Goal: Contribute content: Add original content to the website for others to see

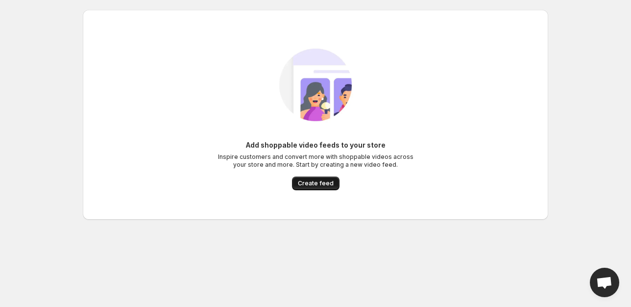
click at [320, 177] on button "Create feed" at bounding box center [316, 183] width 48 height 14
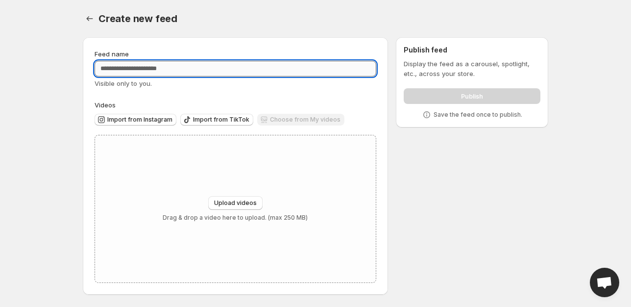
click at [128, 67] on input "Feed name" at bounding box center [236, 69] width 282 height 16
type input "*******"
click at [240, 203] on span "Upload videos" at bounding box center [235, 203] width 43 height 8
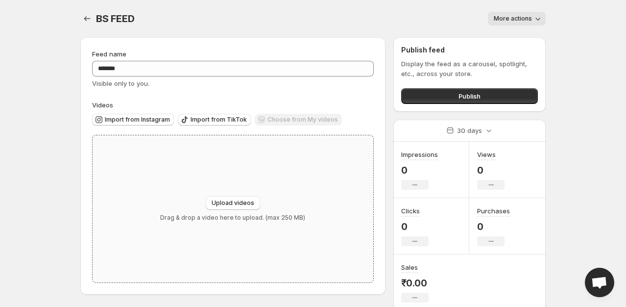
scroll to position [2, 0]
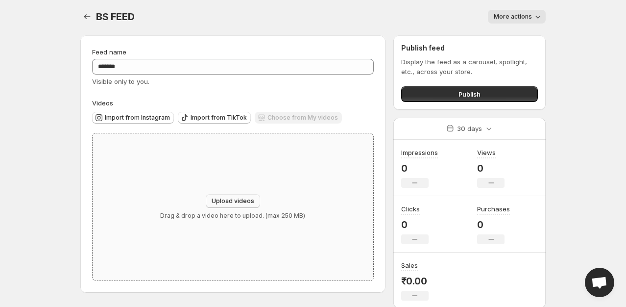
click at [210, 205] on button "Upload videos" at bounding box center [233, 201] width 54 height 14
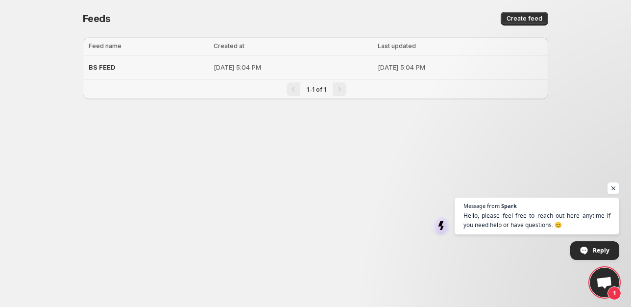
click at [318, 71] on p "Oct 2, 2025, 5:04 PM" at bounding box center [293, 67] width 158 height 10
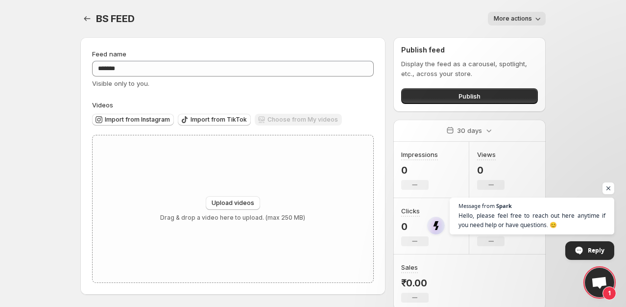
click at [521, 10] on div "BS FEED. This page is ready BS FEED More actions More actions More actions" at bounding box center [312, 18] width 465 height 37
click at [520, 15] on button "More actions" at bounding box center [517, 19] width 58 height 14
click at [227, 204] on span "Upload videos" at bounding box center [233, 203] width 43 height 8
click at [233, 204] on span "Upload videos" at bounding box center [233, 203] width 43 height 8
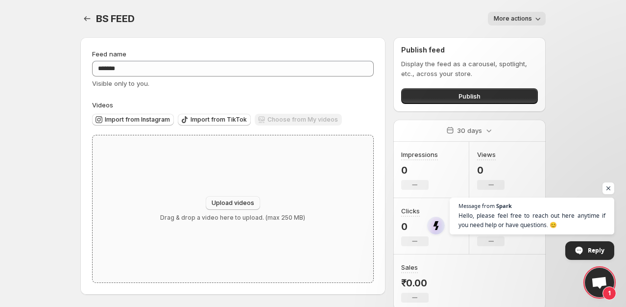
type input "**********"
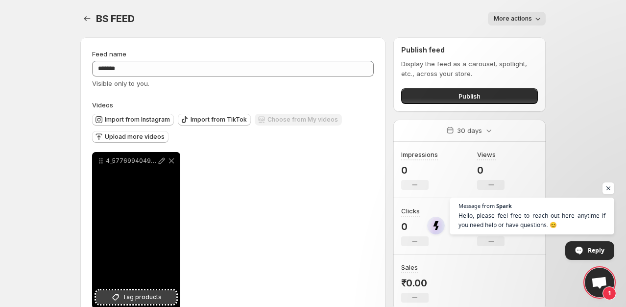
click at [127, 298] on span "Tag products" at bounding box center [141, 297] width 39 height 10
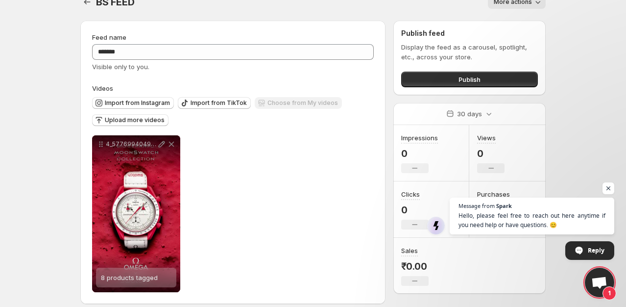
scroll to position [25, 0]
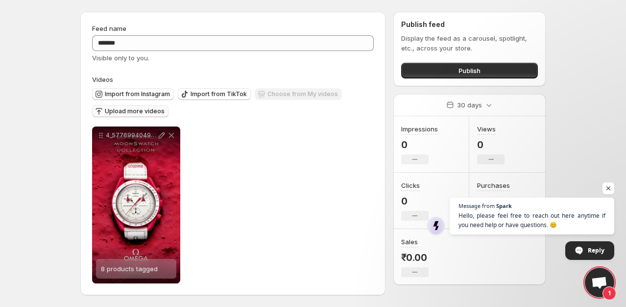
click at [157, 112] on span "Upload more videos" at bounding box center [135, 111] width 60 height 8
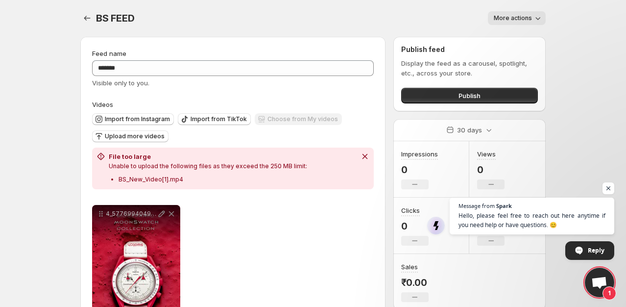
scroll to position [0, 0]
click at [369, 153] on icon "Dismiss notification" at bounding box center [365, 157] width 10 height 10
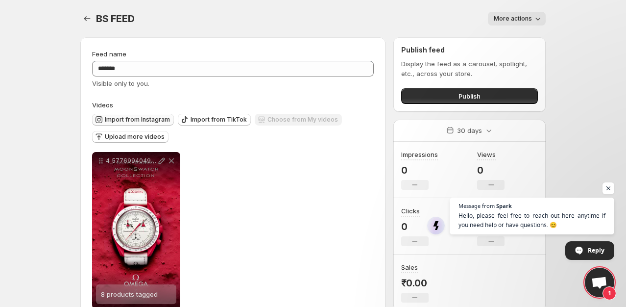
click at [153, 119] on span "Import from Instagram" at bounding box center [137, 120] width 65 height 8
click at [142, 117] on span "Import from Instagram" at bounding box center [137, 120] width 65 height 8
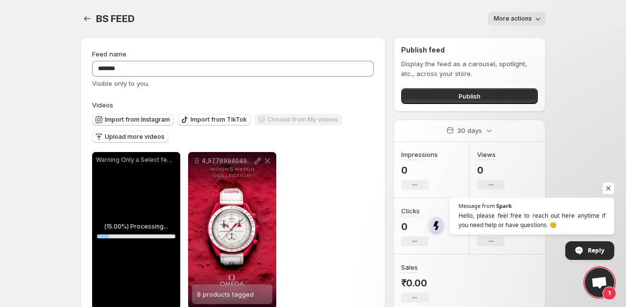
click at [123, 122] on span "Import from Instagram" at bounding box center [137, 120] width 65 height 8
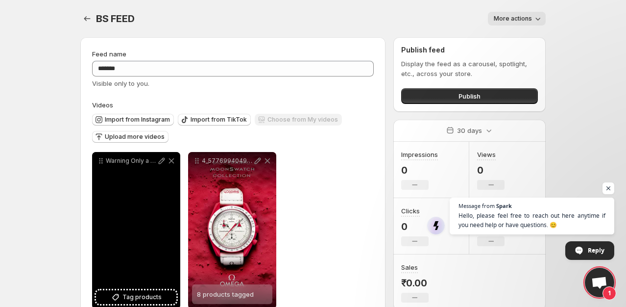
click at [133, 242] on div "Warning Only a Select few can handle this Level of luxury Crafted For the Elite…" at bounding box center [136, 230] width 88 height 157
click at [132, 243] on div "Warning Only a Select few can handle this Level of luxury Crafted For the Elite…" at bounding box center [136, 230] width 88 height 157
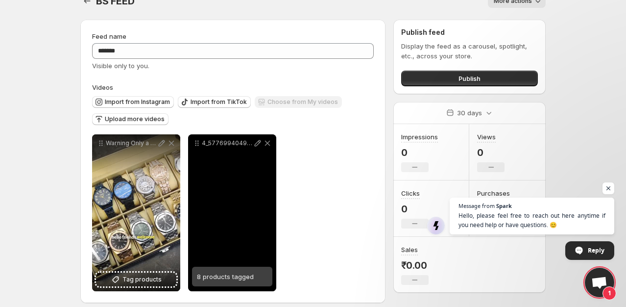
scroll to position [25, 0]
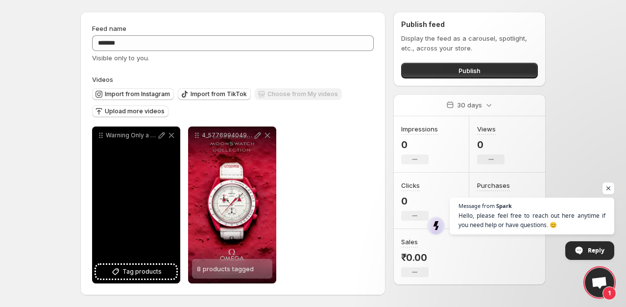
click at [139, 219] on div "Warning Only a Select few can handle this Level of luxury Crafted For the Elite…" at bounding box center [136, 204] width 88 height 157
click at [141, 270] on span "Tag products" at bounding box center [141, 272] width 39 height 10
click at [135, 268] on span "7 products tagged" at bounding box center [129, 269] width 57 height 8
click at [129, 269] on span "7 products tagged" at bounding box center [129, 269] width 57 height 8
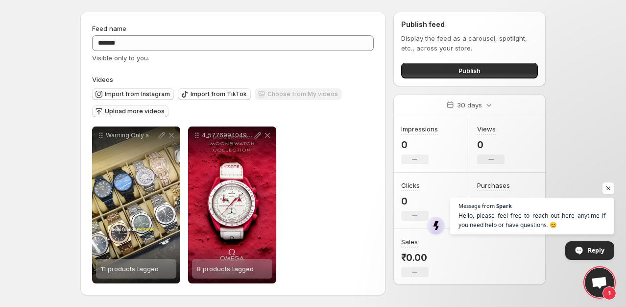
click at [151, 114] on span "Upload more videos" at bounding box center [135, 111] width 60 height 8
click at [121, 112] on span "Upload more videos" at bounding box center [135, 111] width 60 height 8
click at [137, 99] on button "Import from Instagram" at bounding box center [133, 94] width 82 height 12
click at [134, 91] on span "Import from Instagram" at bounding box center [137, 94] width 65 height 8
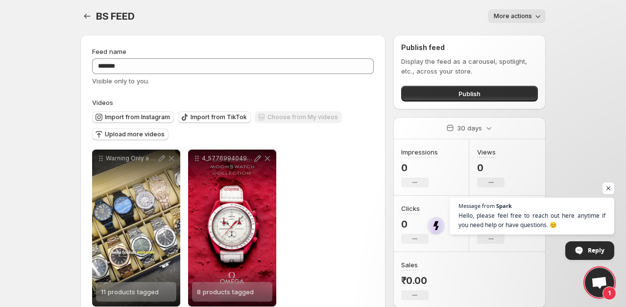
scroll to position [0, 0]
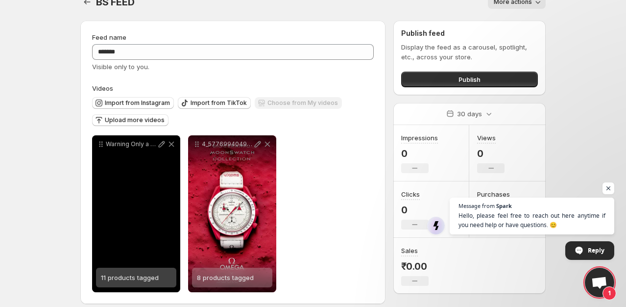
scroll to position [25, 0]
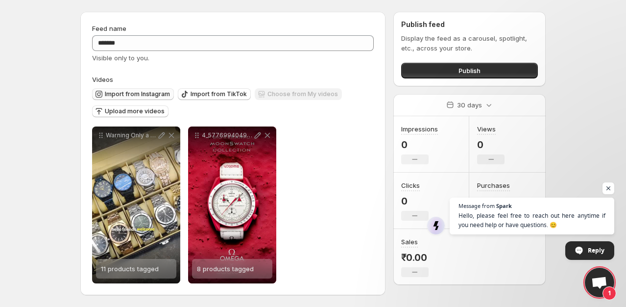
click at [112, 95] on span "Import from Instagram" at bounding box center [137, 94] width 65 height 8
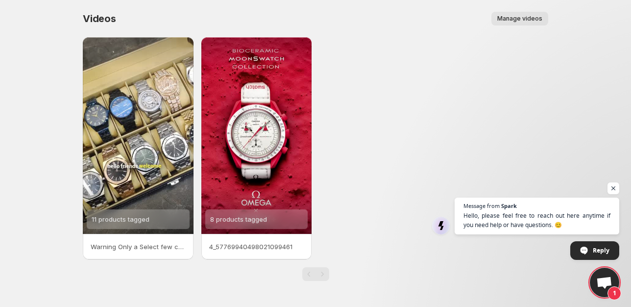
click at [263, 244] on p "4_57769940498021099461" at bounding box center [256, 247] width 95 height 10
click at [147, 247] on p "Warning Only a Select few can handle this Level of luxury Crafted For the Elite…" at bounding box center [138, 247] width 95 height 10
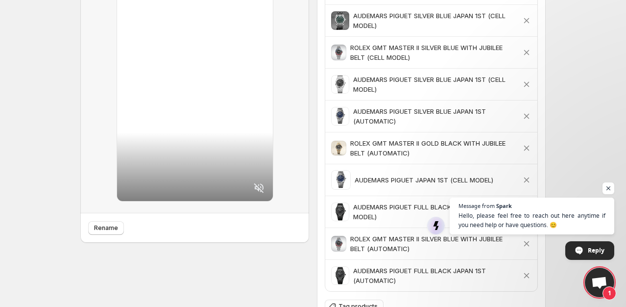
scroll to position [147, 0]
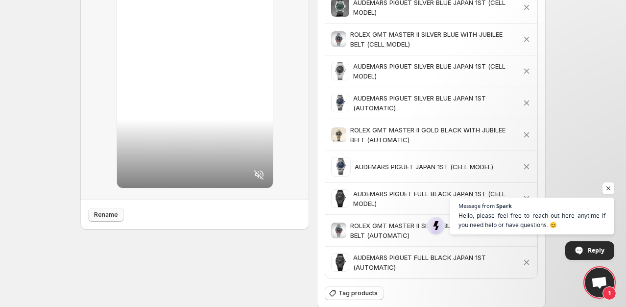
click at [102, 211] on span "Rename" at bounding box center [106, 215] width 24 height 8
type input "**********"
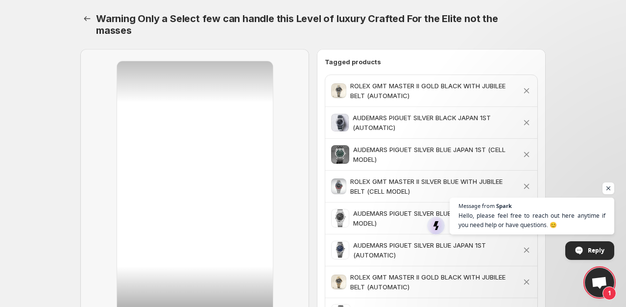
scroll to position [98, 0]
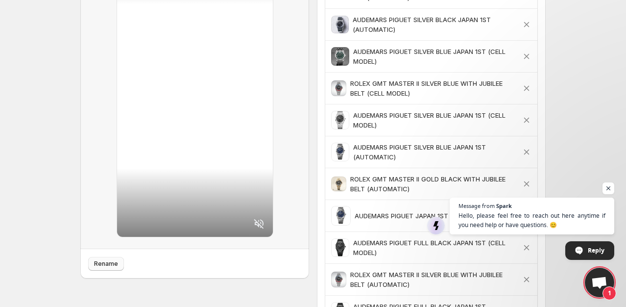
click at [106, 260] on span "Rename" at bounding box center [106, 264] width 24 height 8
type input "**********"
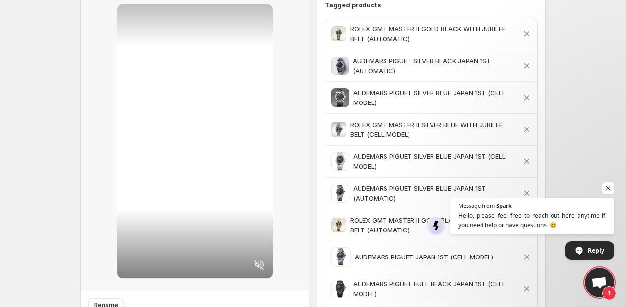
scroll to position [245, 0]
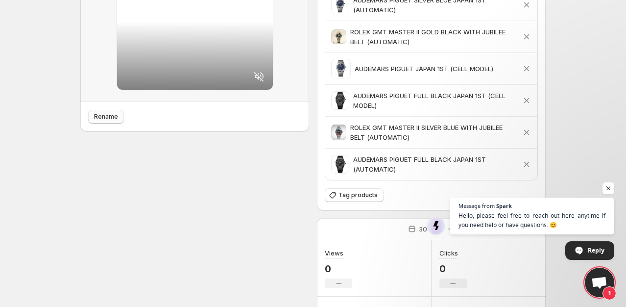
click at [105, 113] on span "Rename" at bounding box center [106, 117] width 24 height 8
type input "**********"
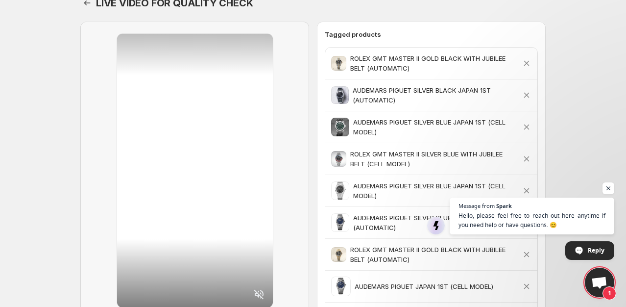
scroll to position [0, 0]
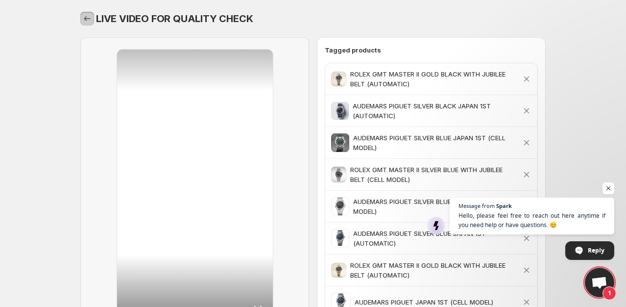
click at [90, 17] on icon "Settings" at bounding box center [87, 19] width 10 height 10
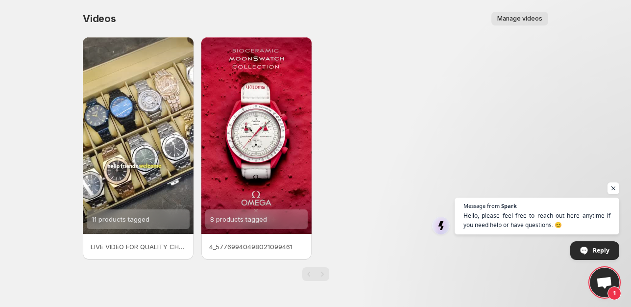
click at [233, 244] on p "4_57769940498021099461" at bounding box center [256, 247] width 95 height 10
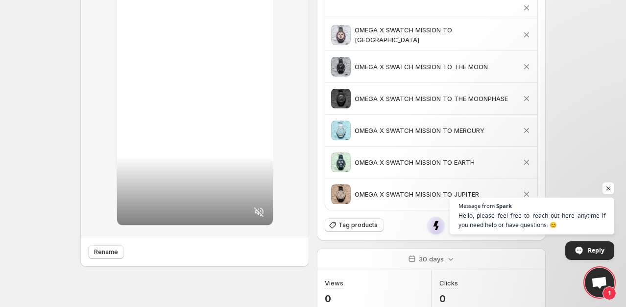
scroll to position [196, 0]
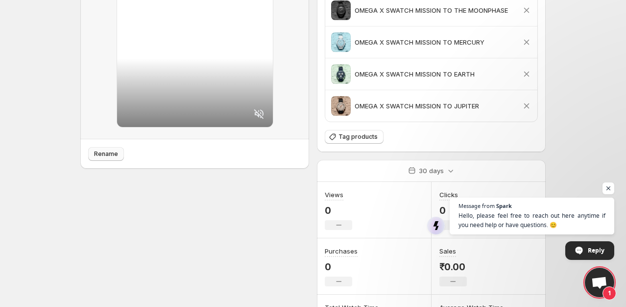
click at [106, 152] on span "Rename" at bounding box center [106, 154] width 24 height 8
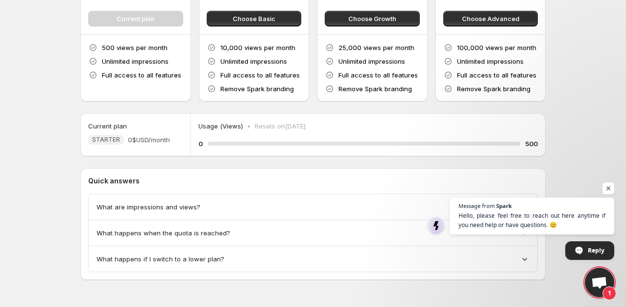
scroll to position [105, 0]
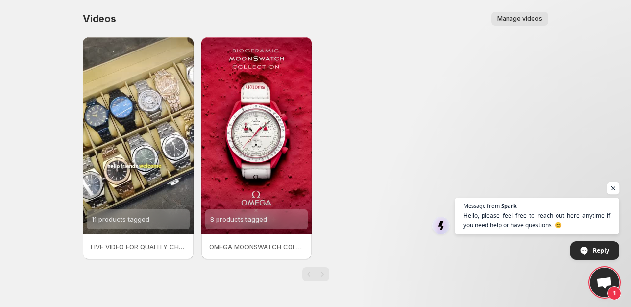
click at [616, 188] on span "Open chat" at bounding box center [614, 188] width 12 height 12
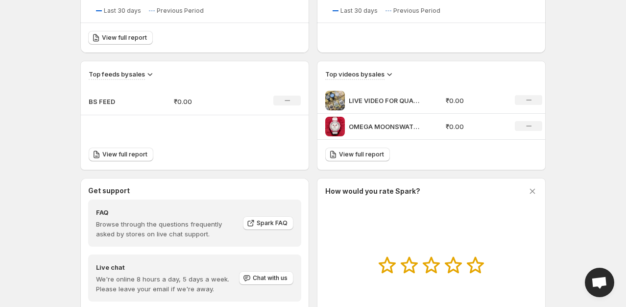
scroll to position [365, 0]
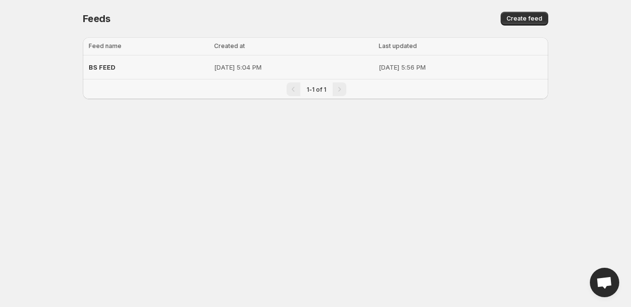
click at [378, 73] on td "Oct 2, 2025, 5:56 PM" at bounding box center [462, 67] width 172 height 24
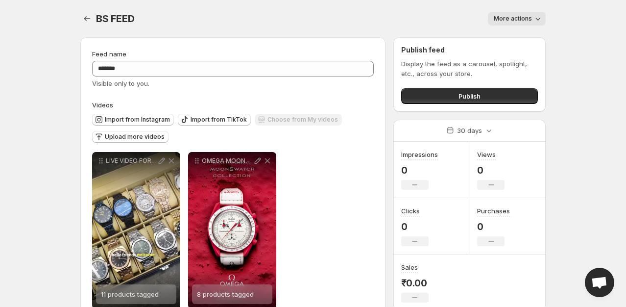
scroll to position [25, 0]
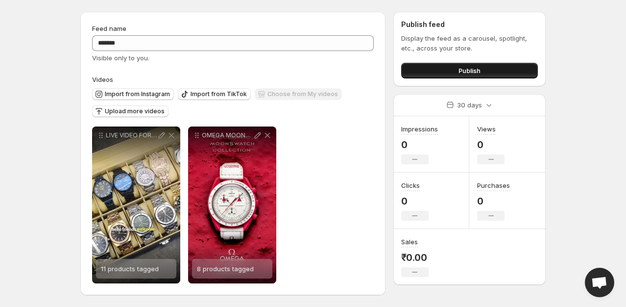
click at [428, 68] on button "Publish" at bounding box center [469, 71] width 137 height 16
